Goal: Use online tool/utility: Utilize a website feature to perform a specific function

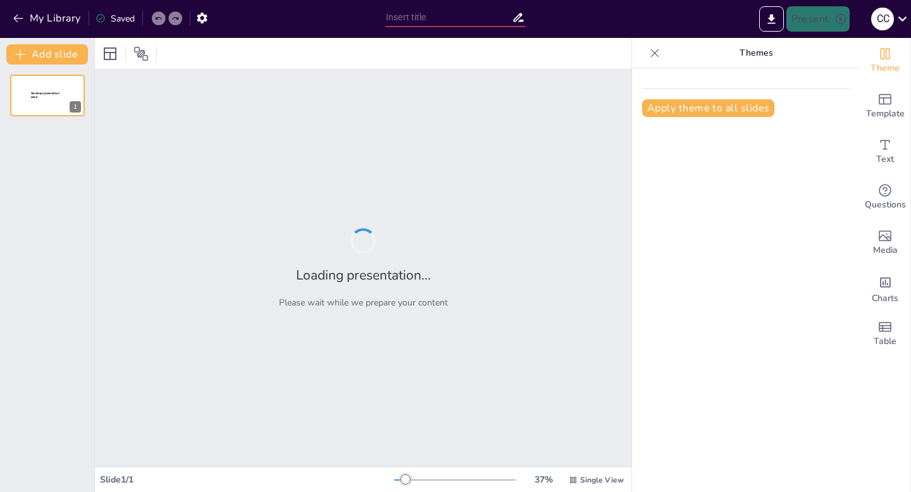
type input "Imported Unidad 1. Tema 1.pptx"
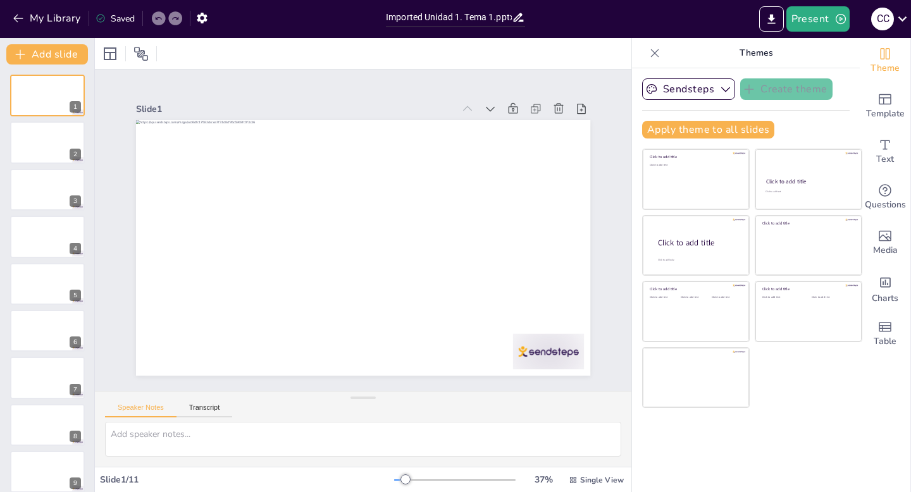
click at [415, 476] on div at bounding box center [454, 480] width 121 height 10
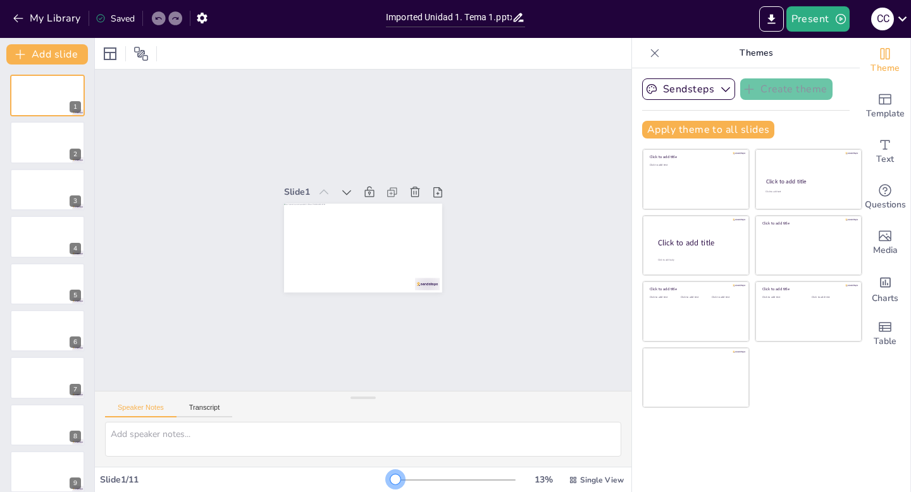
click at [397, 475] on div at bounding box center [454, 480] width 121 height 10
click at [724, 91] on icon "button" at bounding box center [725, 89] width 9 height 5
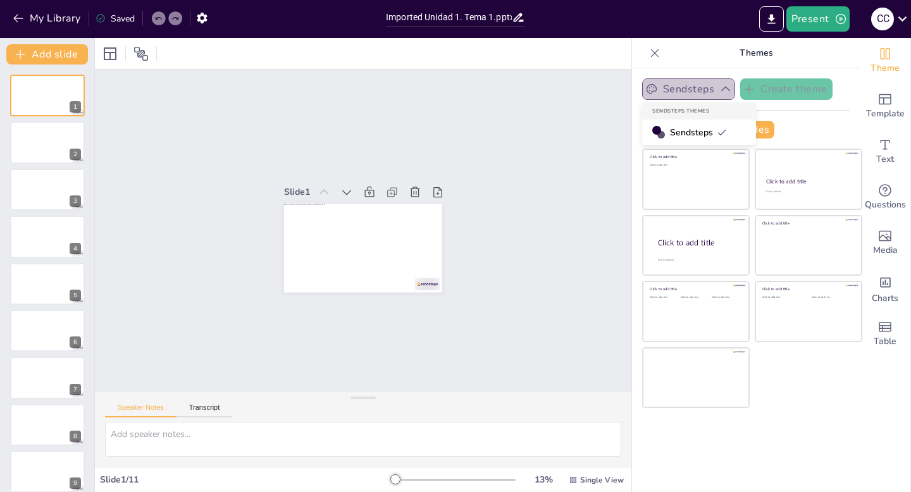
click at [724, 91] on icon "button" at bounding box center [725, 89] width 13 height 13
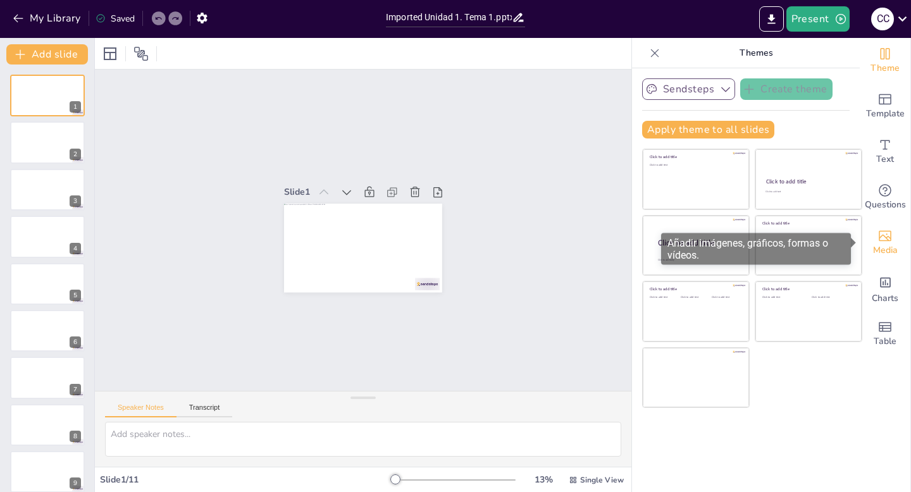
click at [889, 235] on icon "Add images, graphics, shapes or video" at bounding box center [884, 235] width 15 height 15
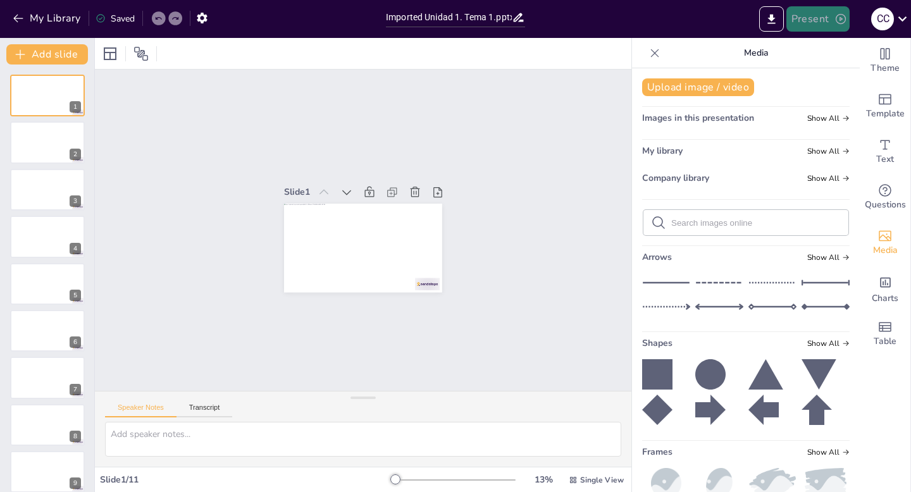
click at [817, 19] on button "Present" at bounding box center [817, 18] width 63 height 25
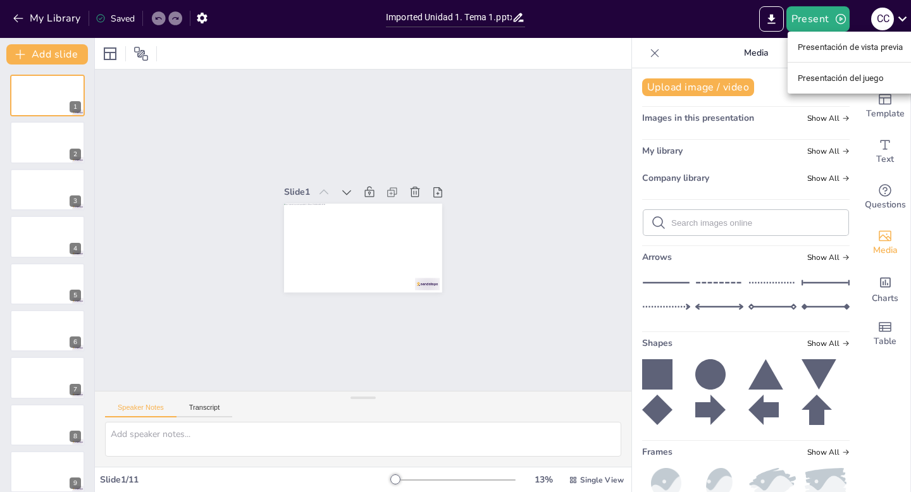
click at [819, 46] on font "Presentación de vista previa" at bounding box center [851, 46] width 106 height 9
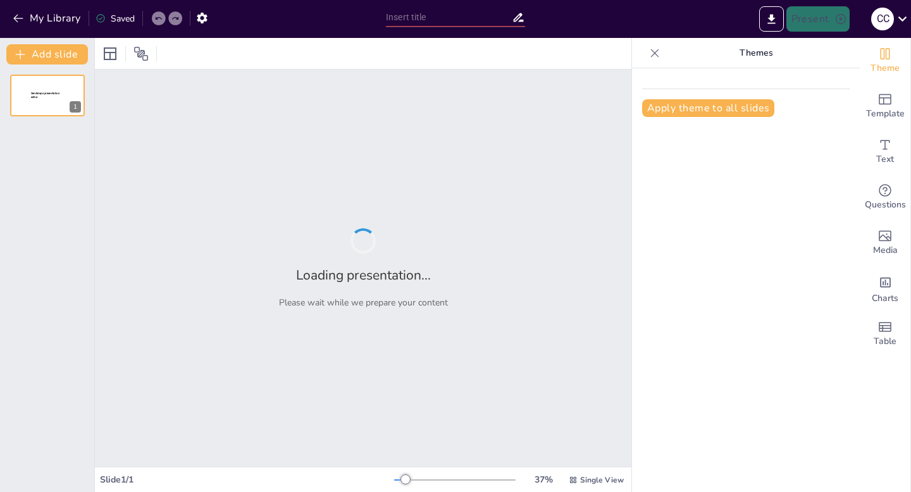
type input "Imported Unidad 1. Tema 1.pptx"
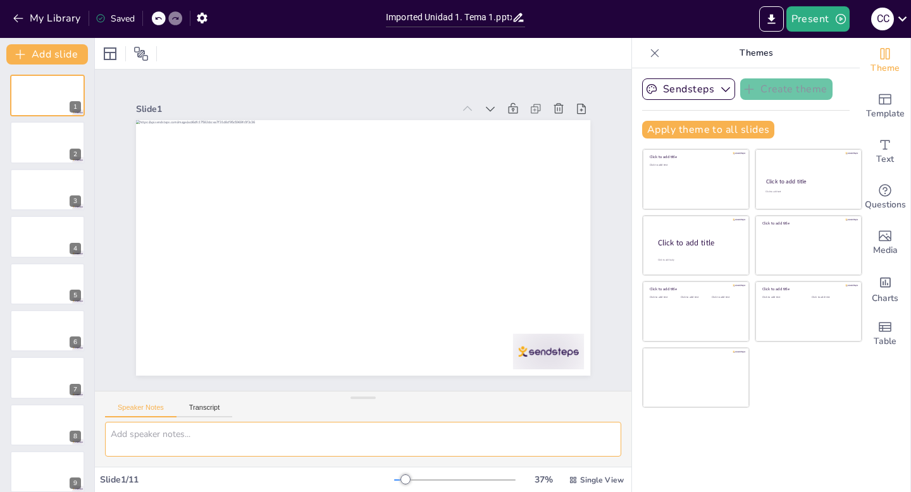
click at [386, 440] on textarea at bounding box center [363, 439] width 516 height 35
click at [380, 433] on textarea at bounding box center [363, 439] width 516 height 35
type textarea "h"
type textarea "[DATE] hablaremos de la comunicación efectiva."
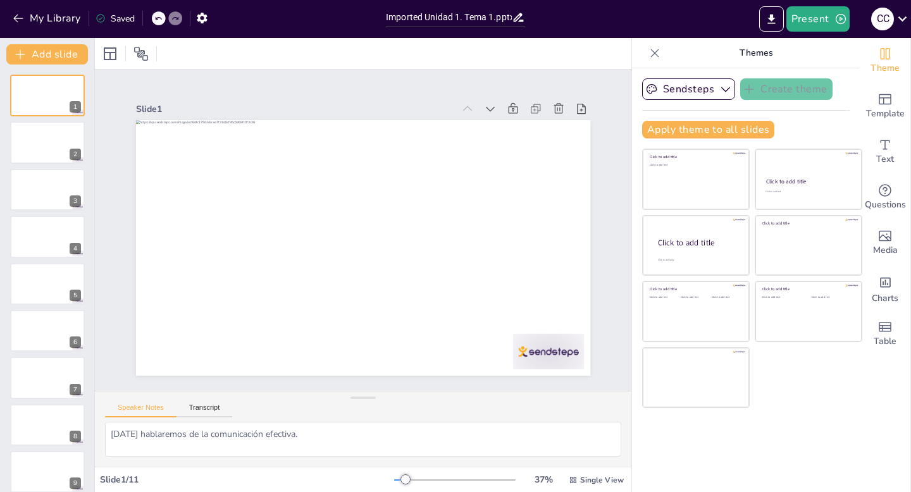
click at [546, 412] on div "Speaker Notes Transcript" at bounding box center [363, 407] width 536 height 30
click at [583, 271] on div at bounding box center [367, 212] width 498 height 345
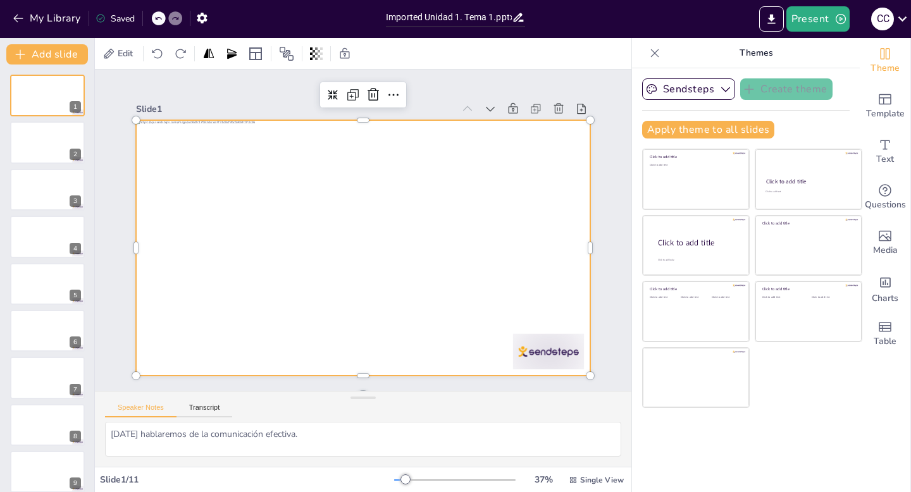
click at [518, 287] on div at bounding box center [346, 226] width 344 height 497
click at [374, 362] on icon at bounding box center [379, 367] width 11 height 11
click at [495, 209] on icon at bounding box center [500, 214] width 11 height 11
click at [280, 318] on icon at bounding box center [270, 329] width 22 height 22
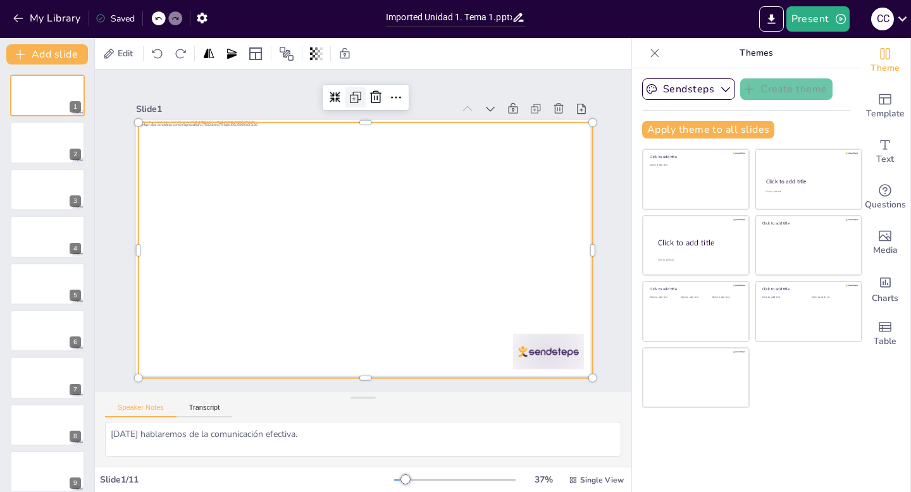
click at [470, 295] on icon at bounding box center [475, 300] width 11 height 11
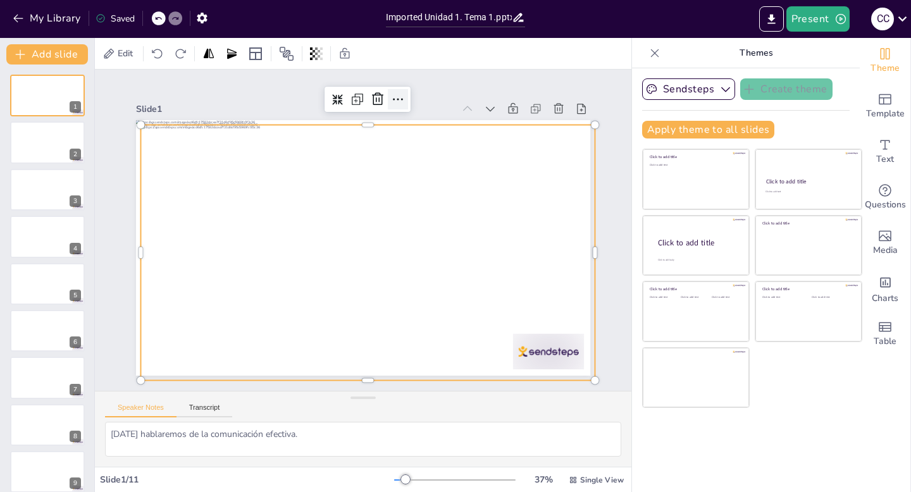
click at [311, 342] on icon at bounding box center [302, 351] width 18 height 18
click at [621, 236] on div "Slide 1 Slide 2 Slide 3 Slide 4 Slide 5 Slide 6 Slide 7 Slide 8 Slide 9 Slide 1…" at bounding box center [363, 229] width 585 height 567
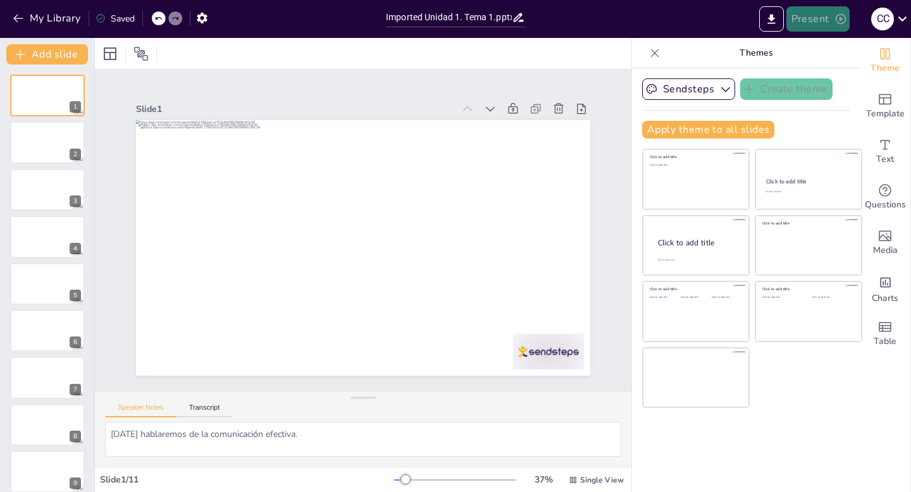
click at [813, 23] on button "Present" at bounding box center [817, 18] width 63 height 25
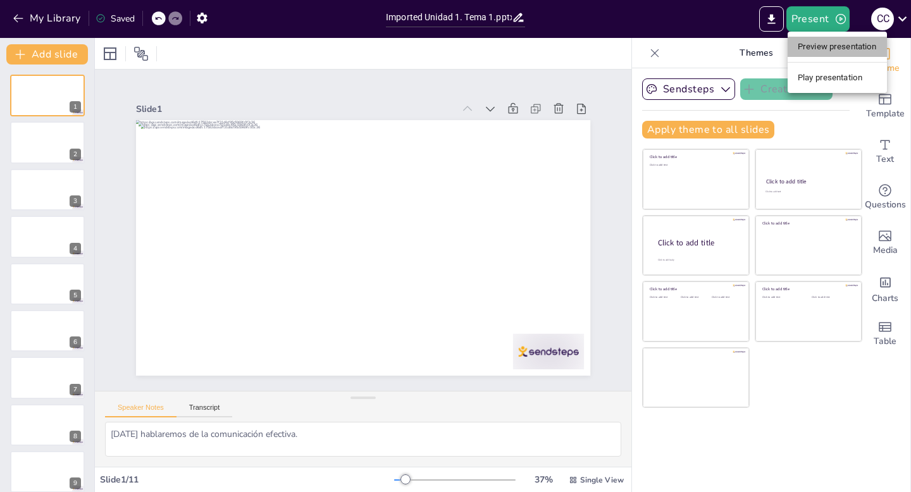
click at [823, 48] on li "Preview presentation" at bounding box center [837, 47] width 99 height 20
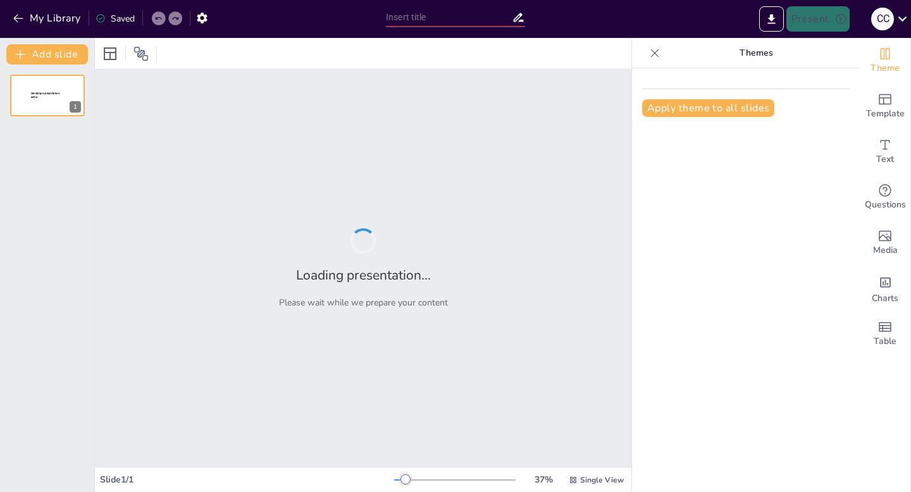
type input "Imported Unidad 1. Tema 1.pptx"
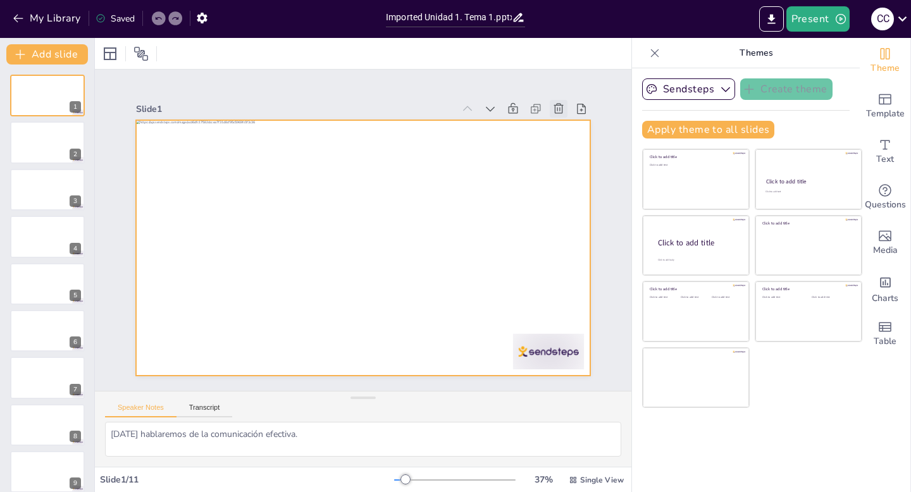
click at [559, 107] on icon at bounding box center [558, 108] width 13 height 13
click at [563, 123] on icon at bounding box center [570, 130] width 14 height 14
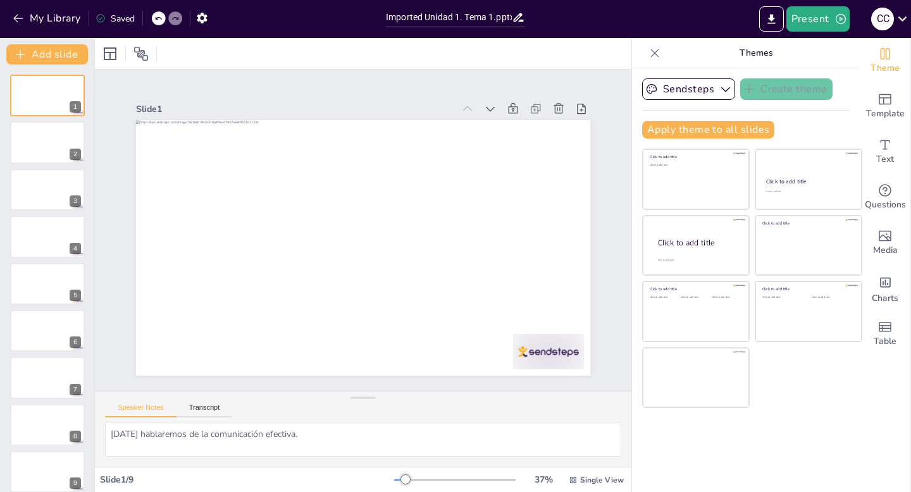
click at [556, 109] on icon at bounding box center [558, 108] width 13 height 13
click at [59, 16] on button "My Library" at bounding box center [47, 18] width 77 height 20
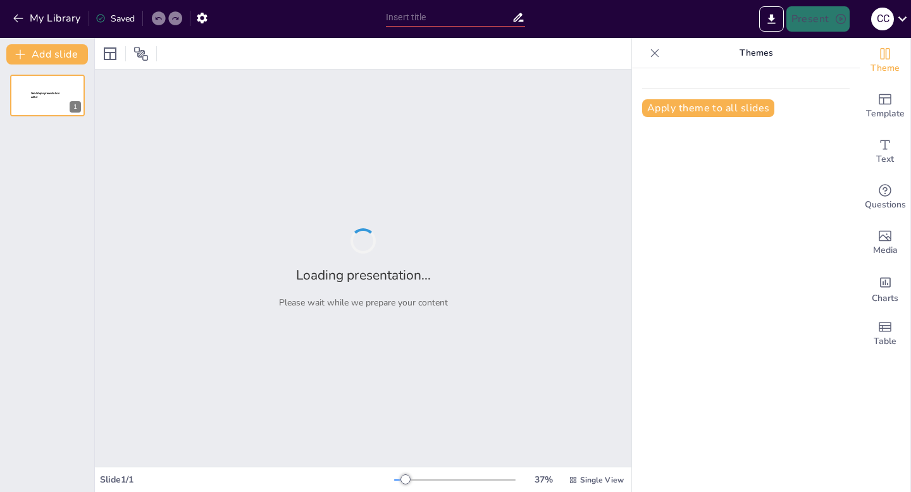
type input "Imported Unidad 1. Tema 1.pptx"
